Goal: Find specific page/section: Find specific page/section

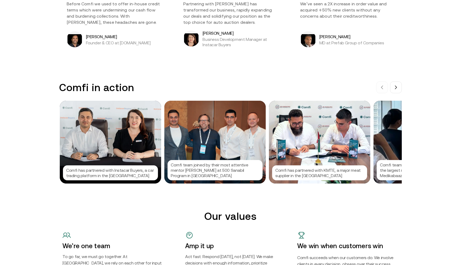
scroll to position [490, 0]
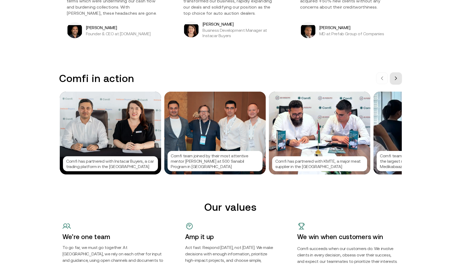
click at [396, 77] on icon at bounding box center [396, 78] width 2 height 3
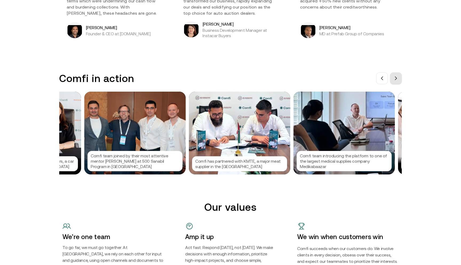
click at [396, 77] on icon at bounding box center [396, 78] width 2 height 3
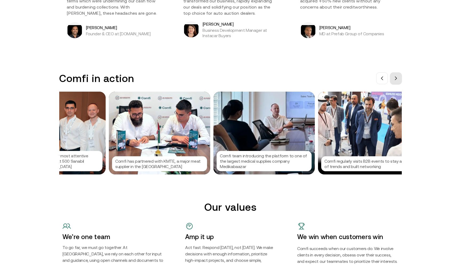
click at [396, 77] on icon at bounding box center [396, 78] width 2 height 3
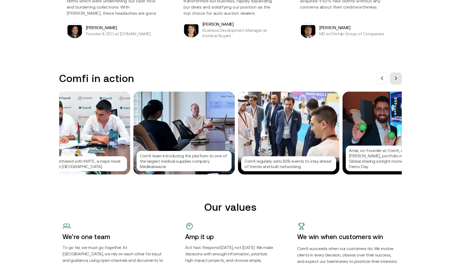
click at [396, 77] on icon at bounding box center [396, 78] width 2 height 3
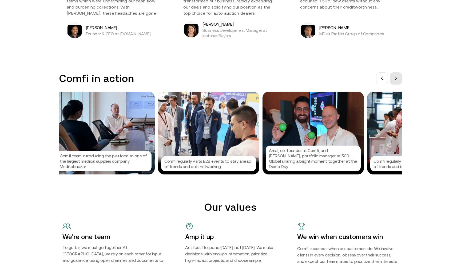
click at [396, 77] on icon at bounding box center [396, 78] width 2 height 3
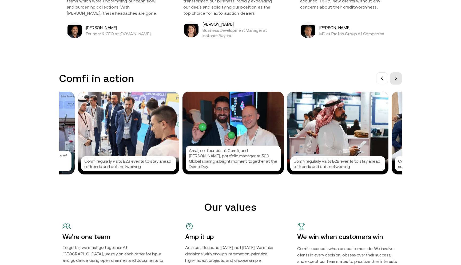
click at [396, 77] on icon at bounding box center [396, 78] width 2 height 3
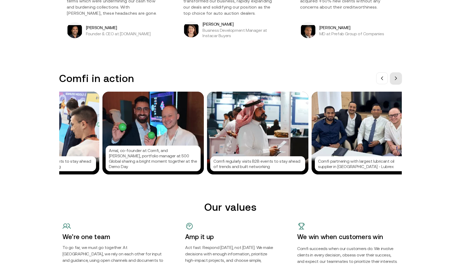
click at [396, 77] on icon at bounding box center [396, 78] width 2 height 3
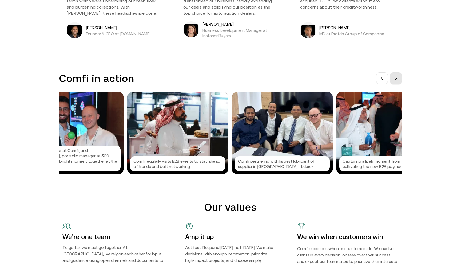
click at [396, 77] on icon at bounding box center [396, 78] width 2 height 3
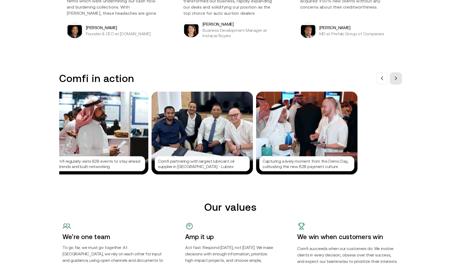
click at [396, 77] on icon at bounding box center [396, 78] width 2 height 3
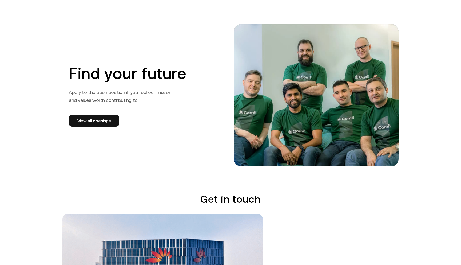
scroll to position [854, 0]
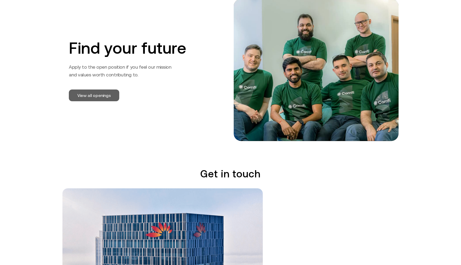
click at [111, 94] on link "View all openings" at bounding box center [94, 95] width 50 height 12
